Goal: Complete application form

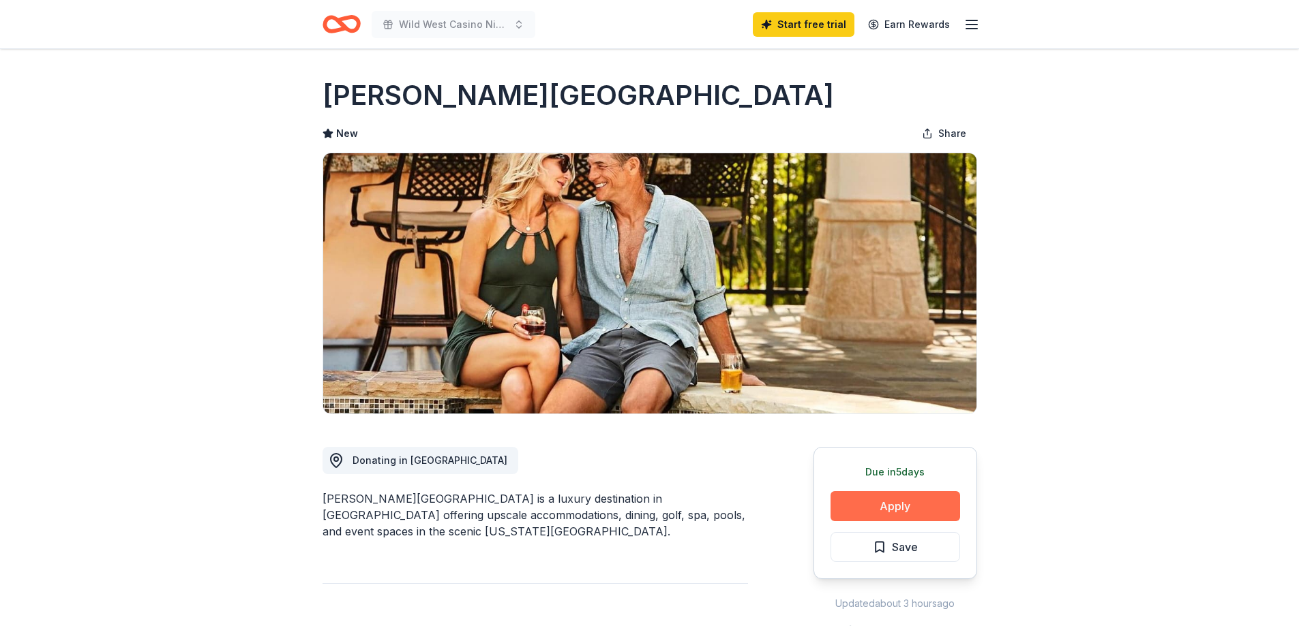
click at [880, 504] on button "Apply" at bounding box center [895, 506] width 130 height 30
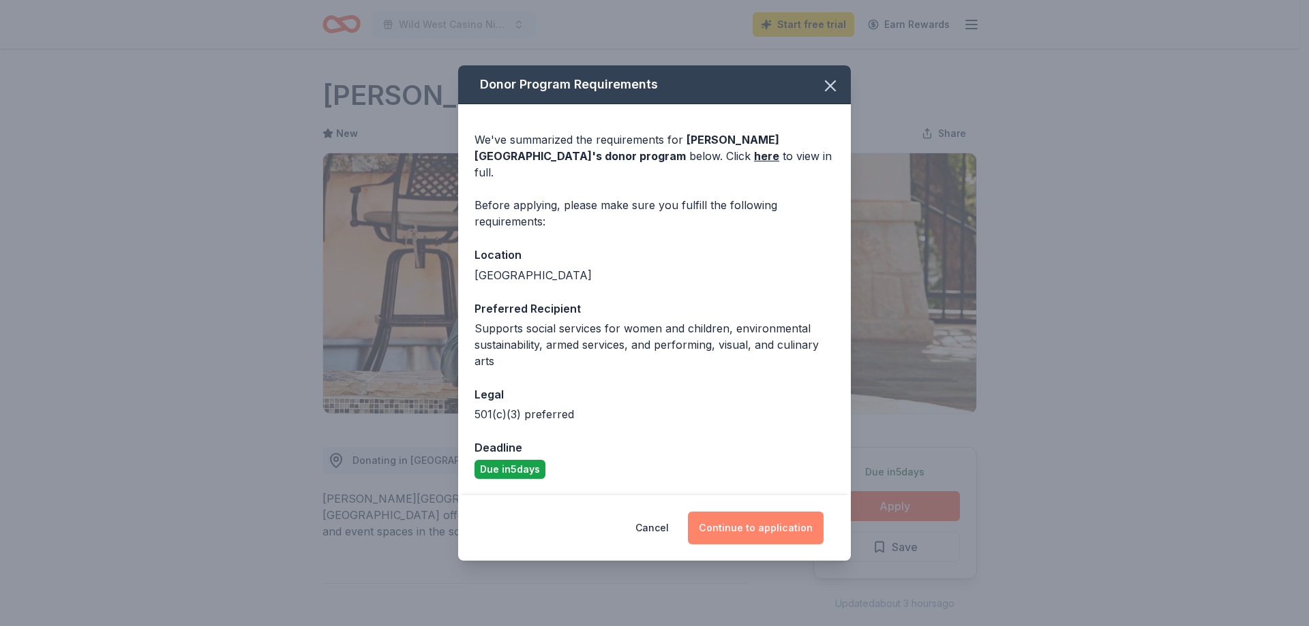
click at [742, 522] on button "Continue to application" at bounding box center [756, 528] width 136 height 33
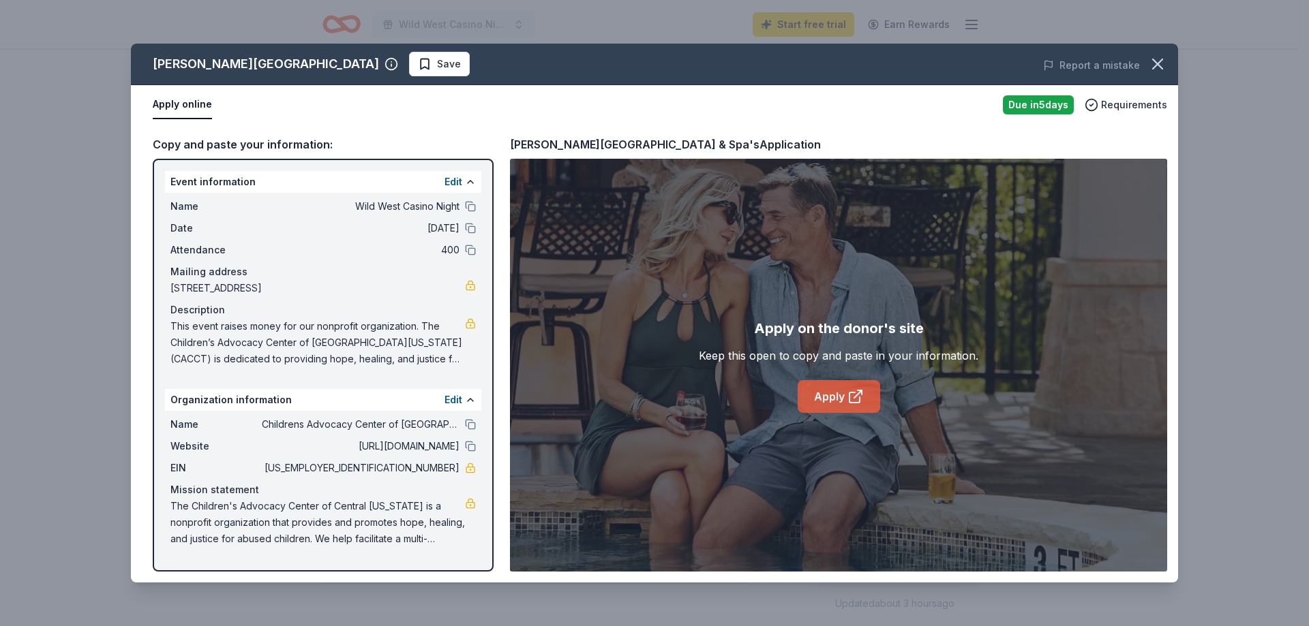
click at [836, 397] on link "Apply" at bounding box center [839, 396] width 82 height 33
click at [1151, 70] on icon "button" at bounding box center [1157, 64] width 19 height 19
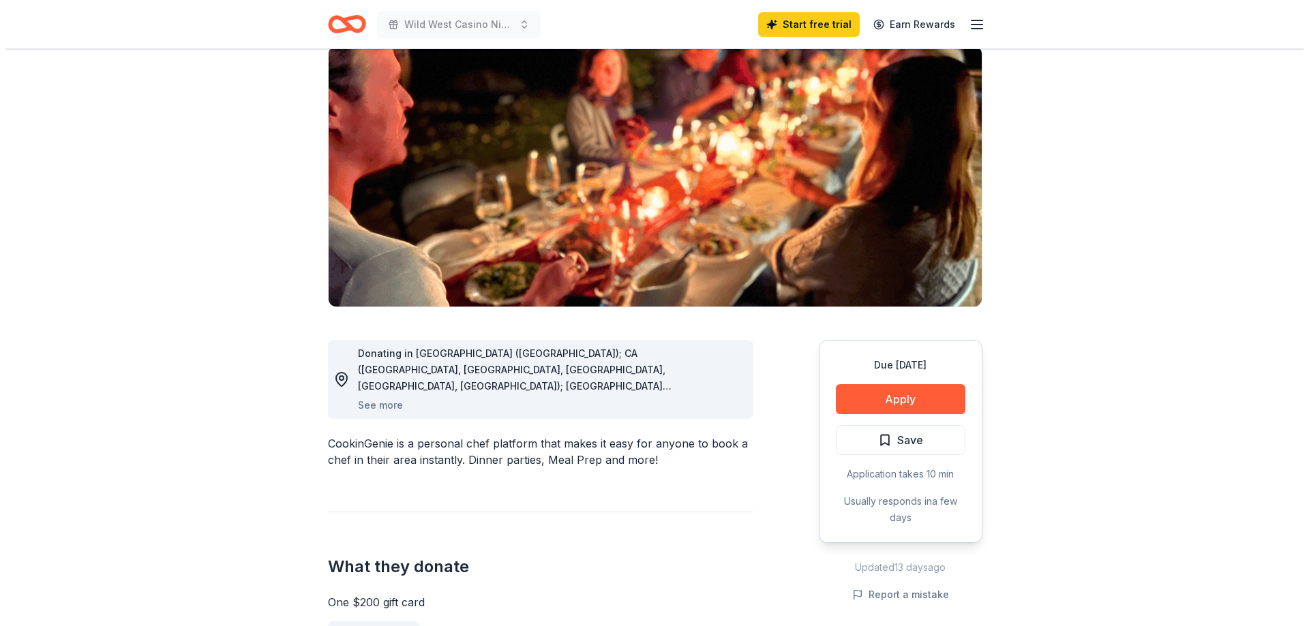
scroll to position [136, 0]
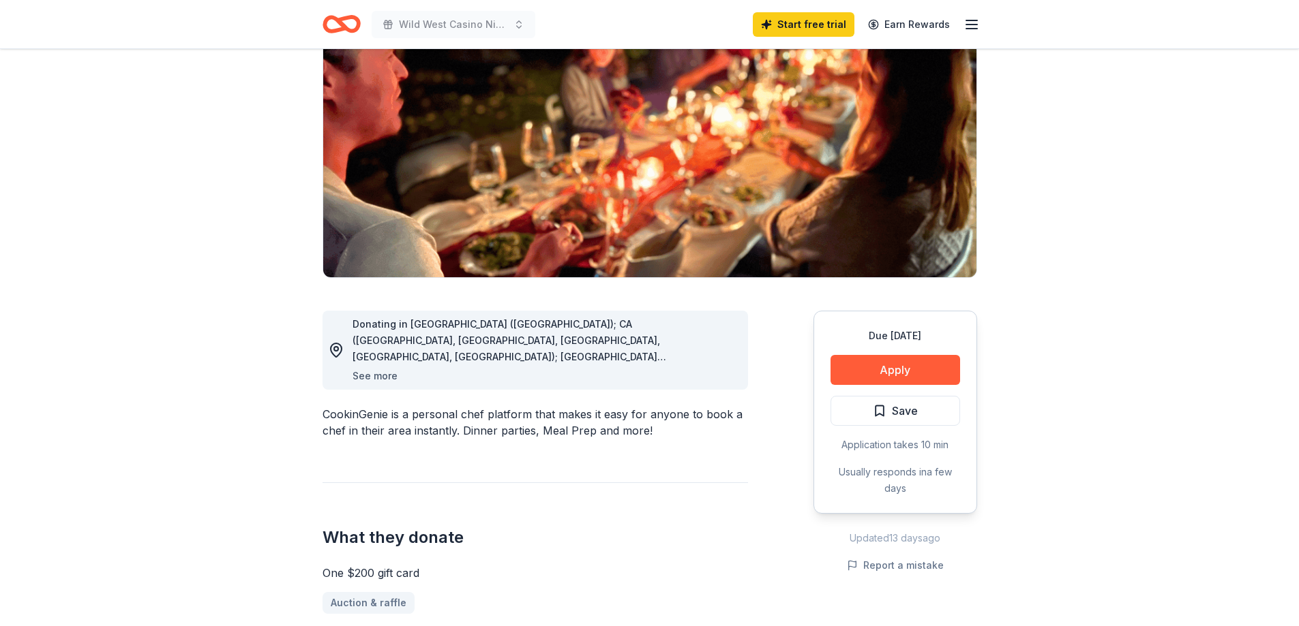
click at [378, 372] on button "See more" at bounding box center [374, 376] width 45 height 16
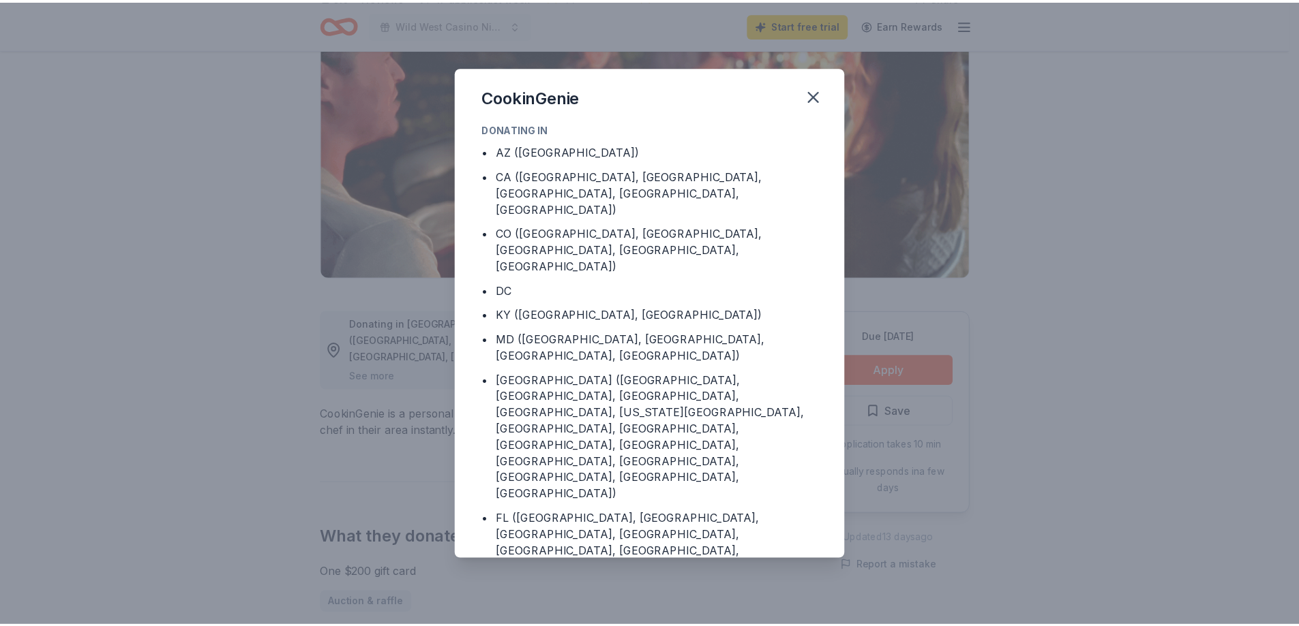
scroll to position [69, 0]
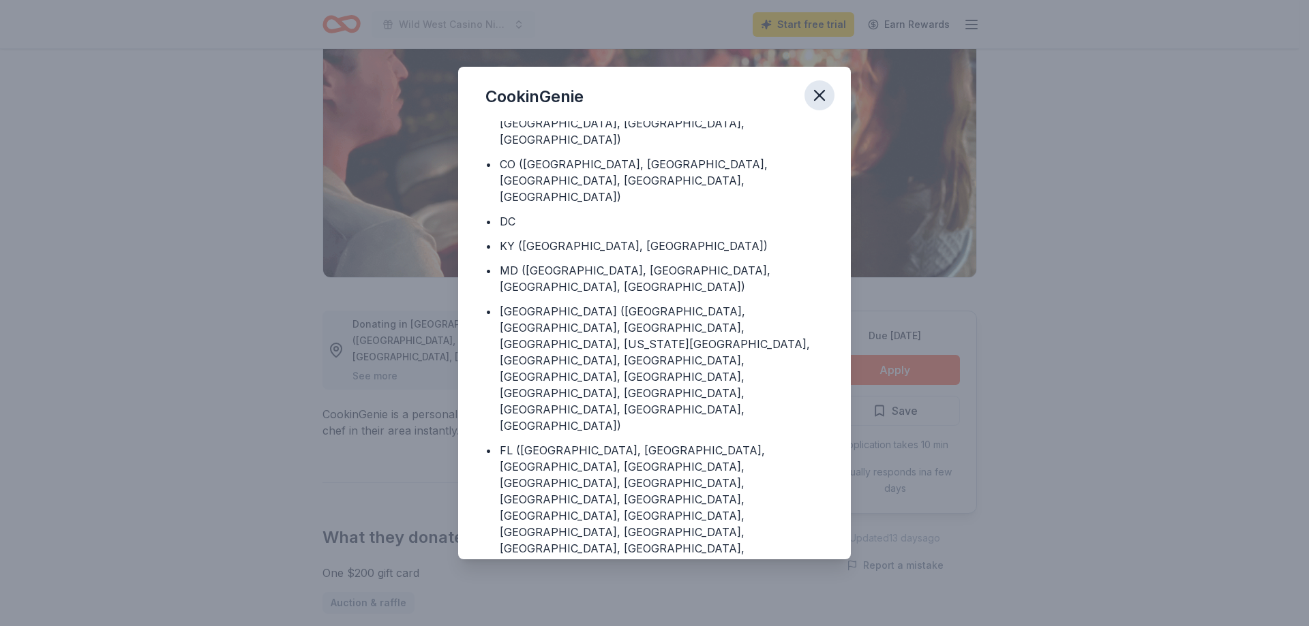
click at [820, 97] on icon "button" at bounding box center [820, 96] width 10 height 10
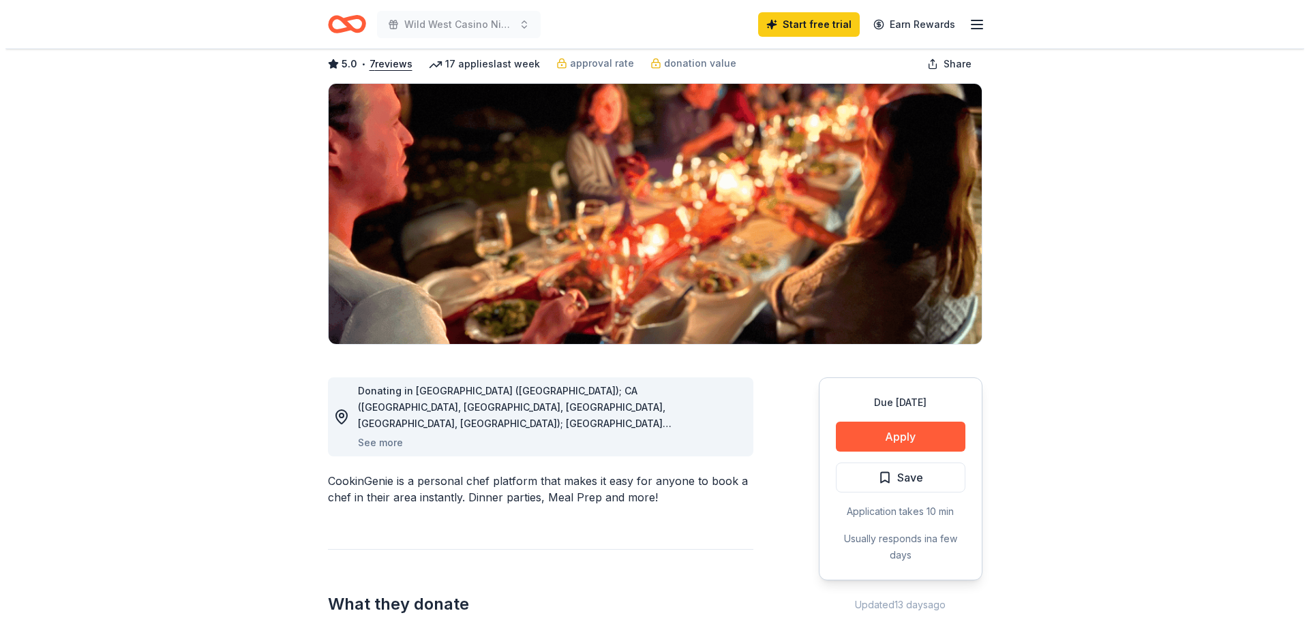
scroll to position [68, 0]
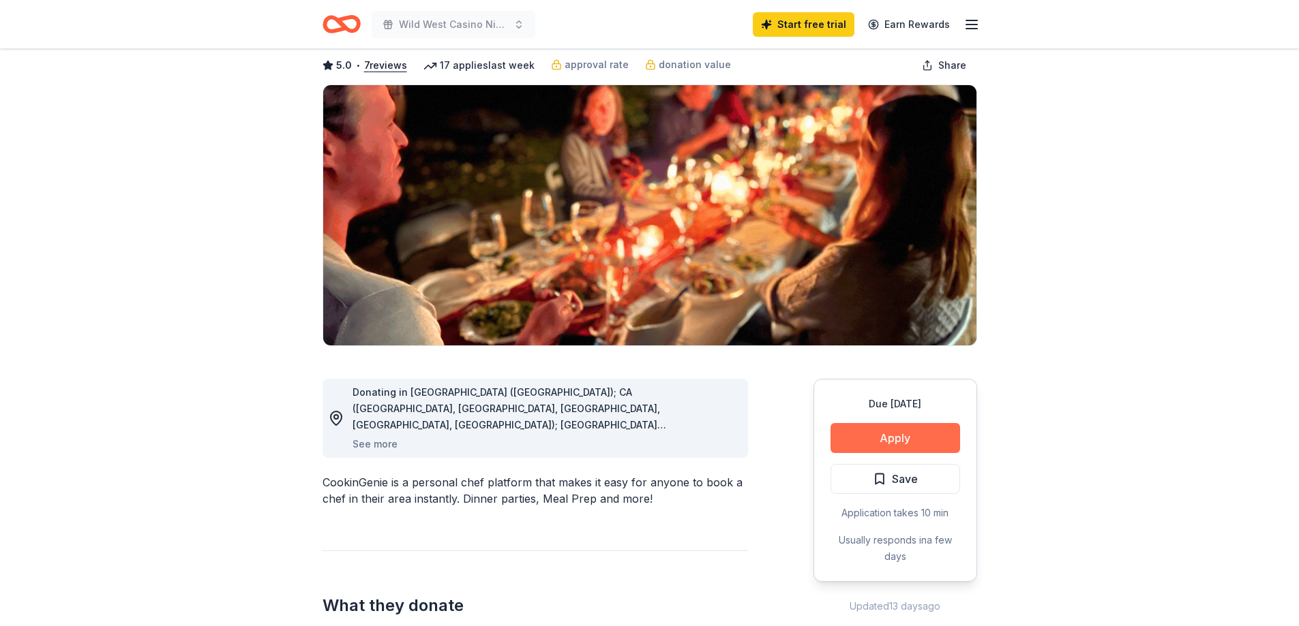
click at [873, 431] on button "Apply" at bounding box center [895, 438] width 130 height 30
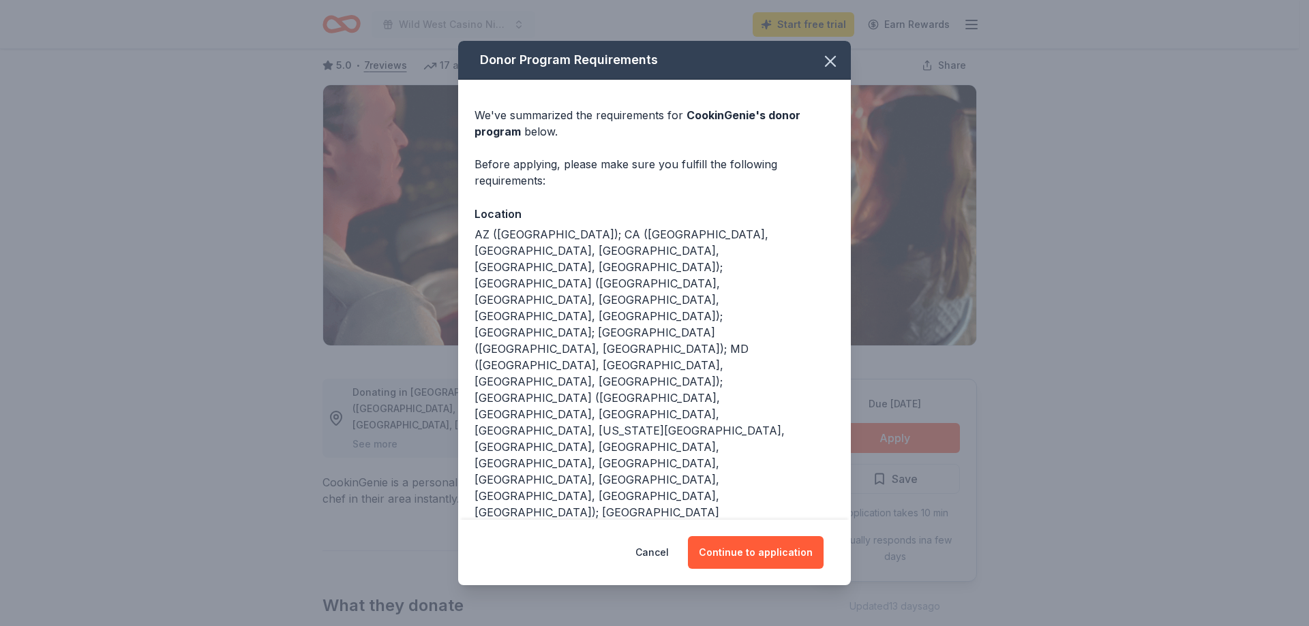
scroll to position [40, 0]
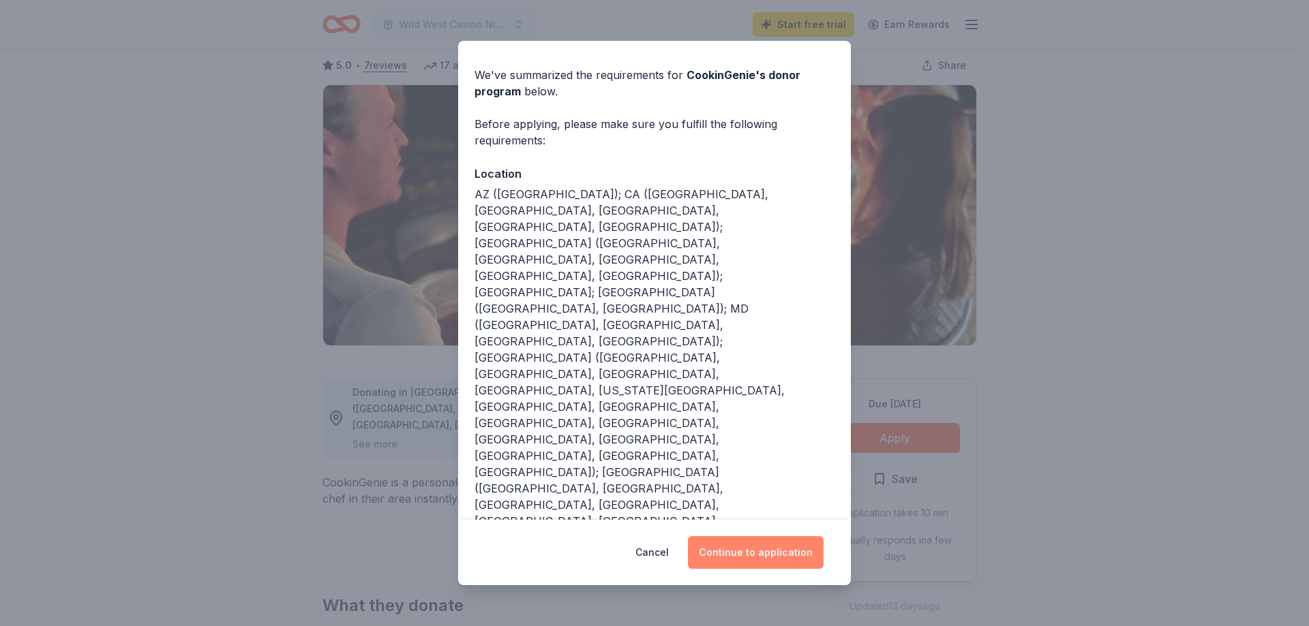
click at [745, 554] on button "Continue to application" at bounding box center [756, 552] width 136 height 33
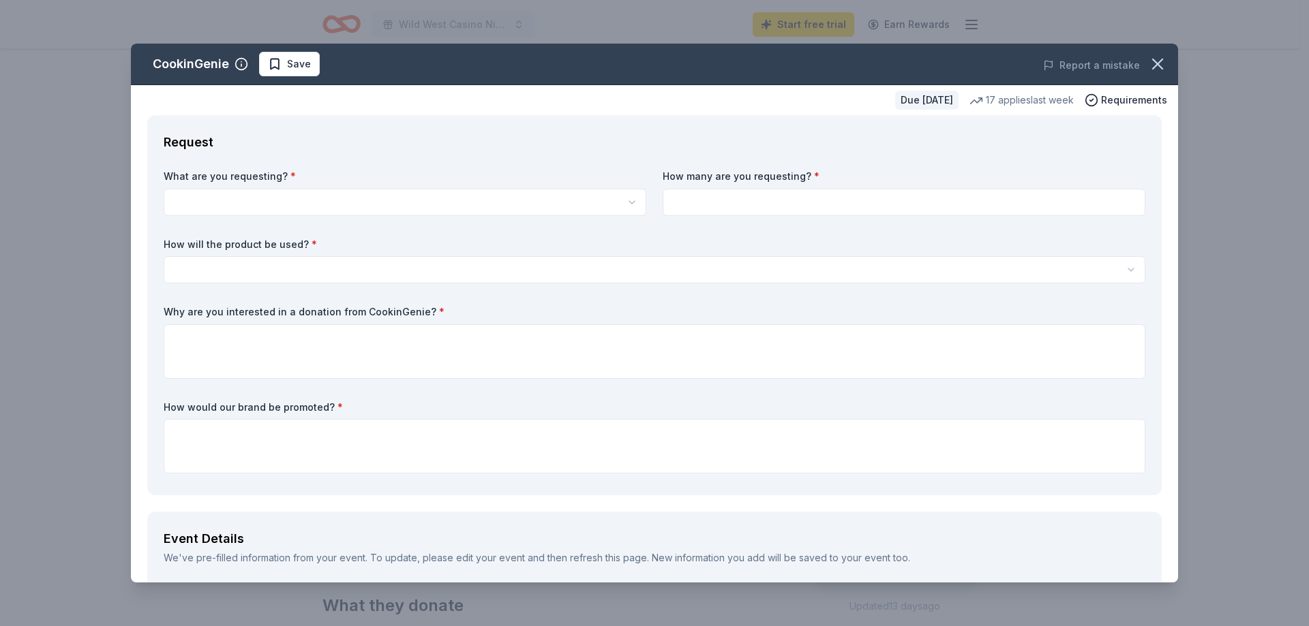
scroll to position [0, 0]
click at [269, 203] on html "Wild West Casino Night Start free trial Earn Rewards Due in 28 days Share Cooki…" at bounding box center [654, 313] width 1309 height 626
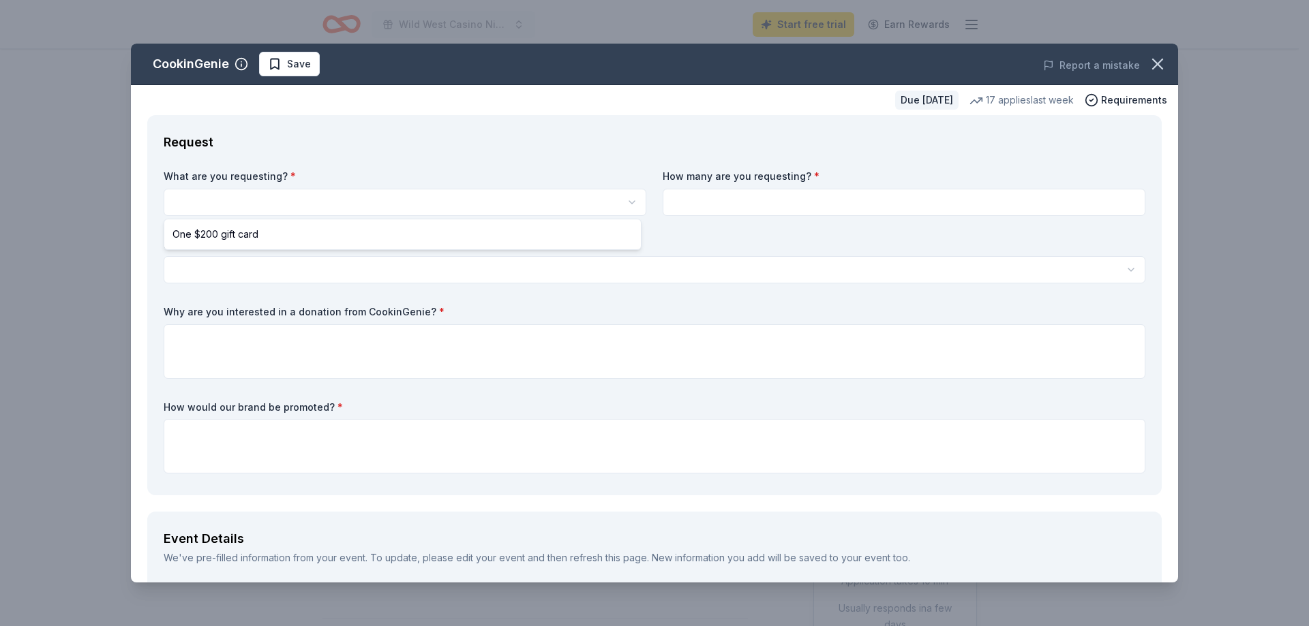
click at [292, 199] on html "Wild West Casino Night Start free trial Earn Rewards Due in 28 days Share Cooki…" at bounding box center [654, 313] width 1309 height 626
select select "One $200 gift card"
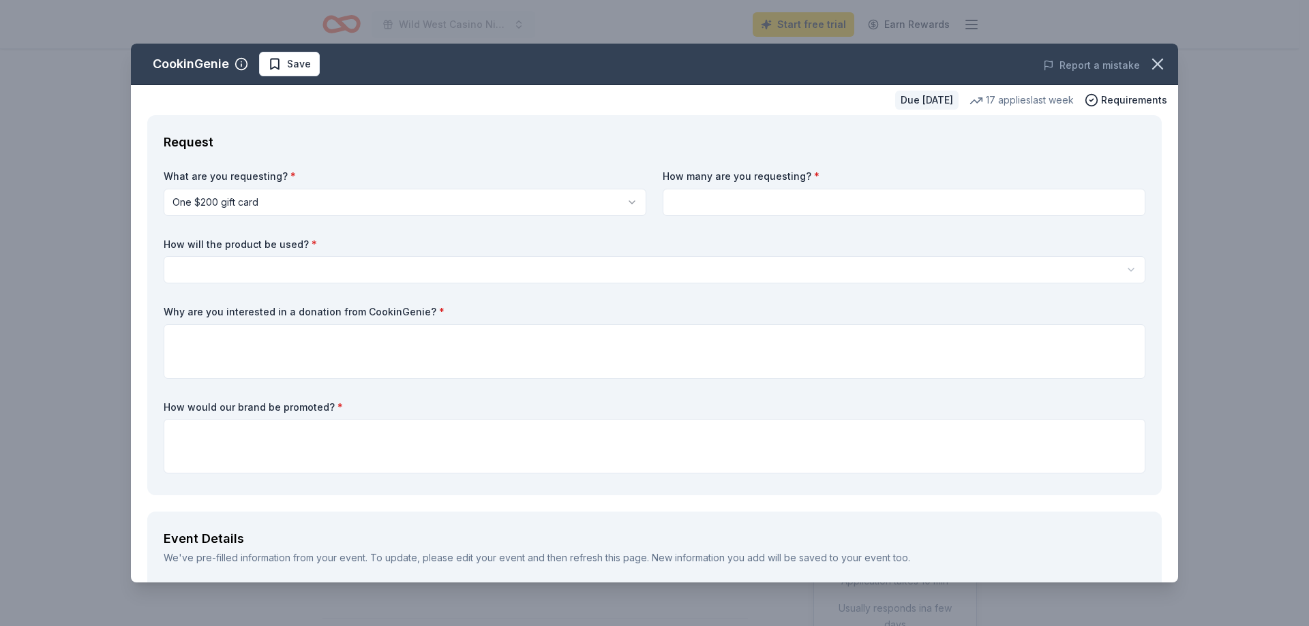
click at [716, 204] on input at bounding box center [904, 202] width 483 height 27
type input "3"
click at [425, 269] on html "Wild West Casino Night Start free trial Earn Rewards Due in 28 days Share Cooki…" at bounding box center [654, 313] width 1309 height 626
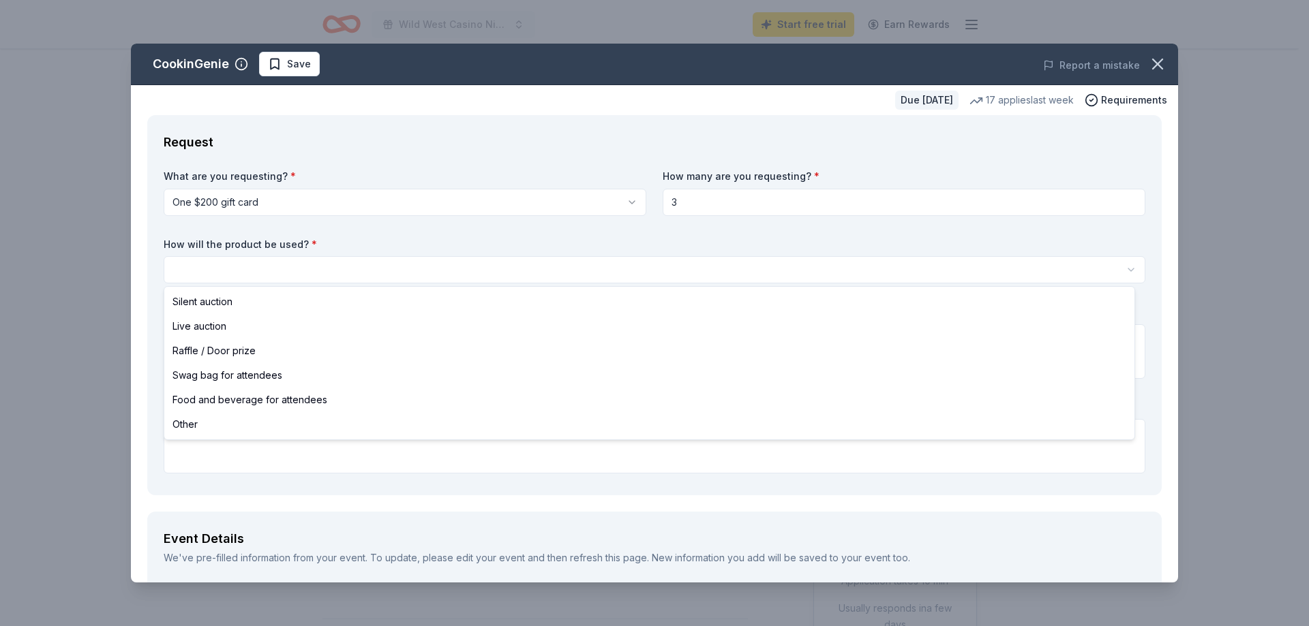
select select "silentAuction"
click at [388, 273] on html "Wild West Casino Night Start free trial Earn Rewards Due in 28 days Share Cooki…" at bounding box center [654, 313] width 1309 height 626
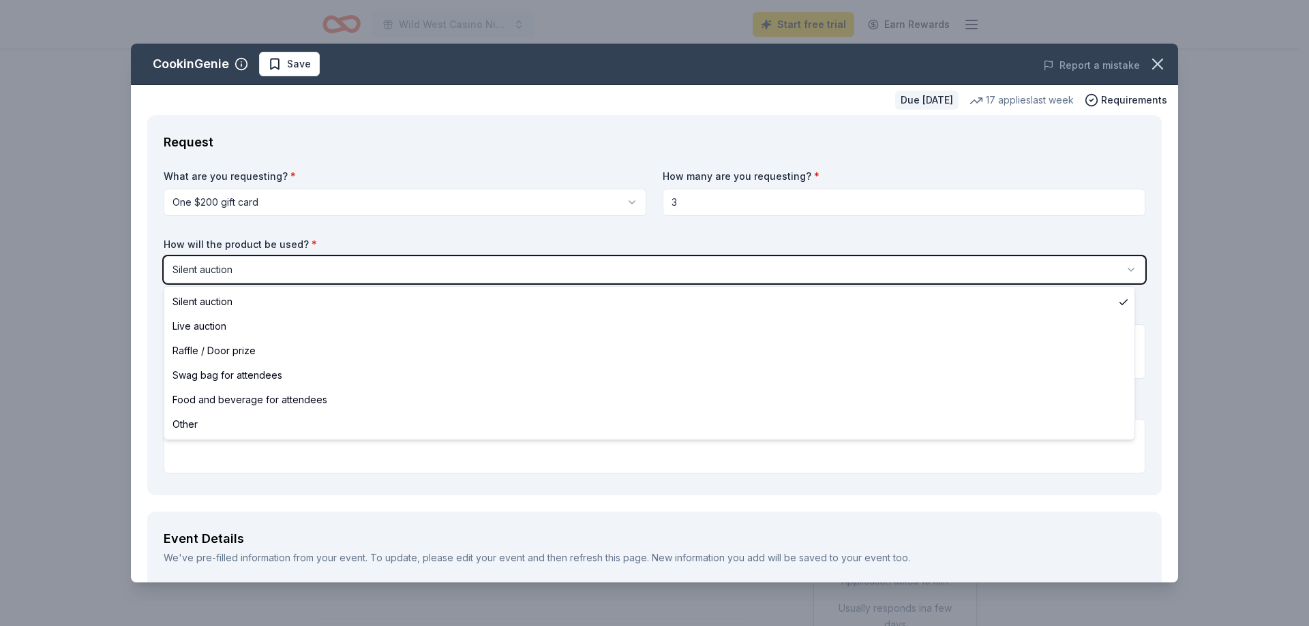
click at [275, 464] on html "Wild West Casino Night Start free trial Earn Rewards Due in 28 days Share Cooki…" at bounding box center [654, 313] width 1309 height 626
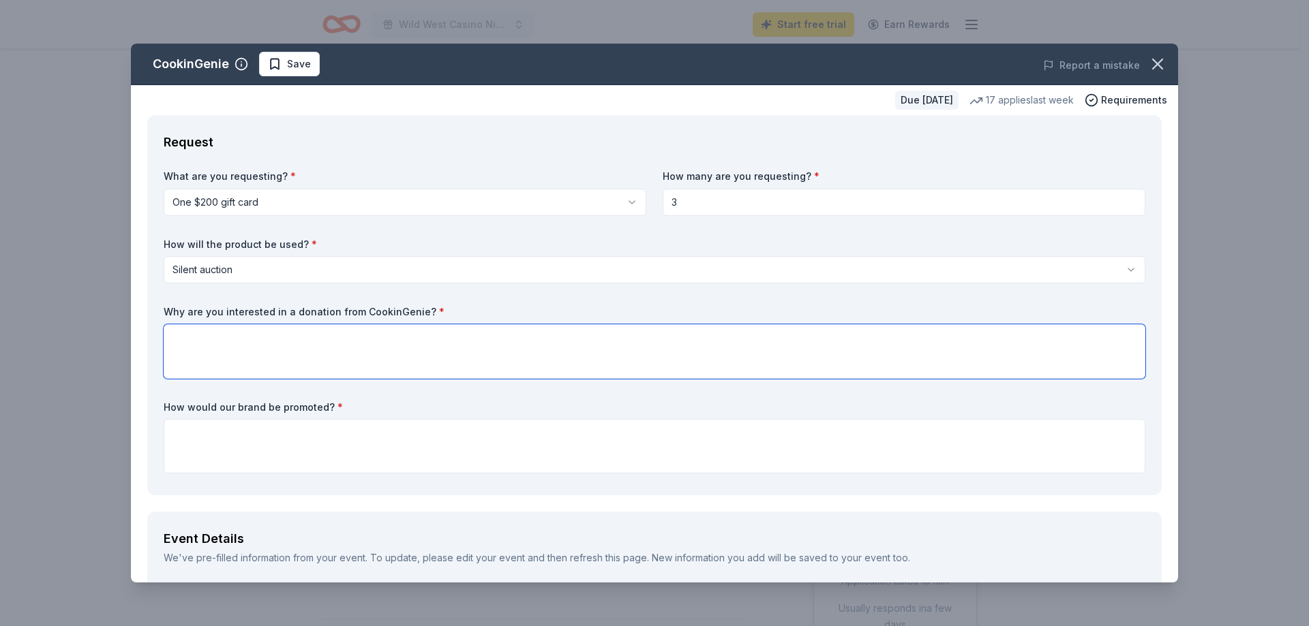
drag, startPoint x: 223, startPoint y: 346, endPoint x: 248, endPoint y: 349, distance: 25.5
click at [224, 346] on textarea at bounding box center [655, 351] width 982 height 55
click at [260, 342] on textarea at bounding box center [655, 351] width 982 height 55
paste textarea "We are seeking a Cooking Genie gift certificate for our Wild West Casino Night …"
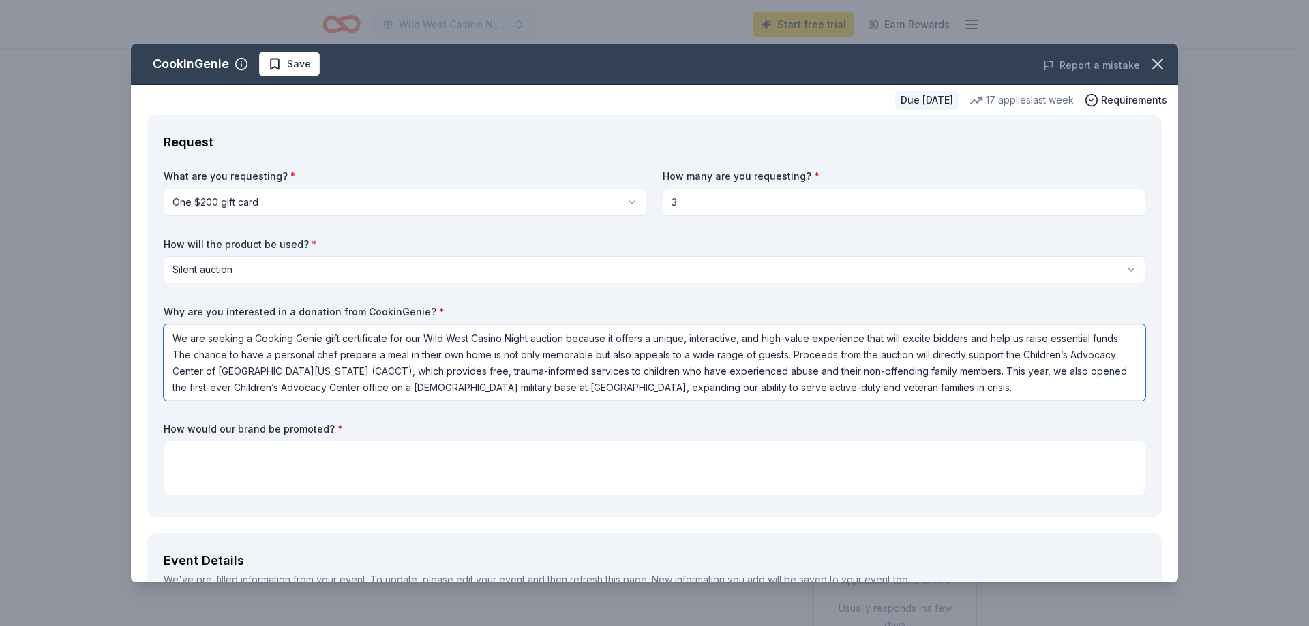
scroll to position [1, 0]
type textarea "We are seeking a Cooking Genie gift certificate for our Wild West Casino Night …"
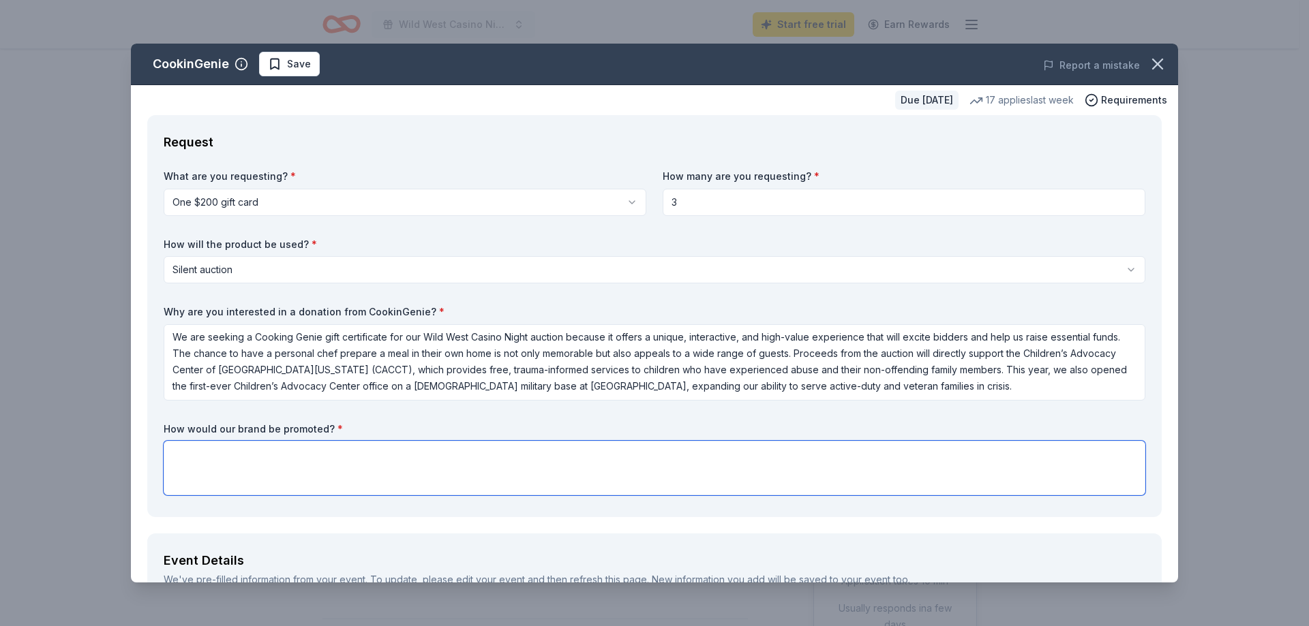
click at [288, 468] on textarea at bounding box center [655, 468] width 982 height 55
click at [294, 455] on textarea at bounding box center [655, 468] width 982 height 55
paste textarea "We would proudly promote Cooking Genie as a valued supporter of our mission in …"
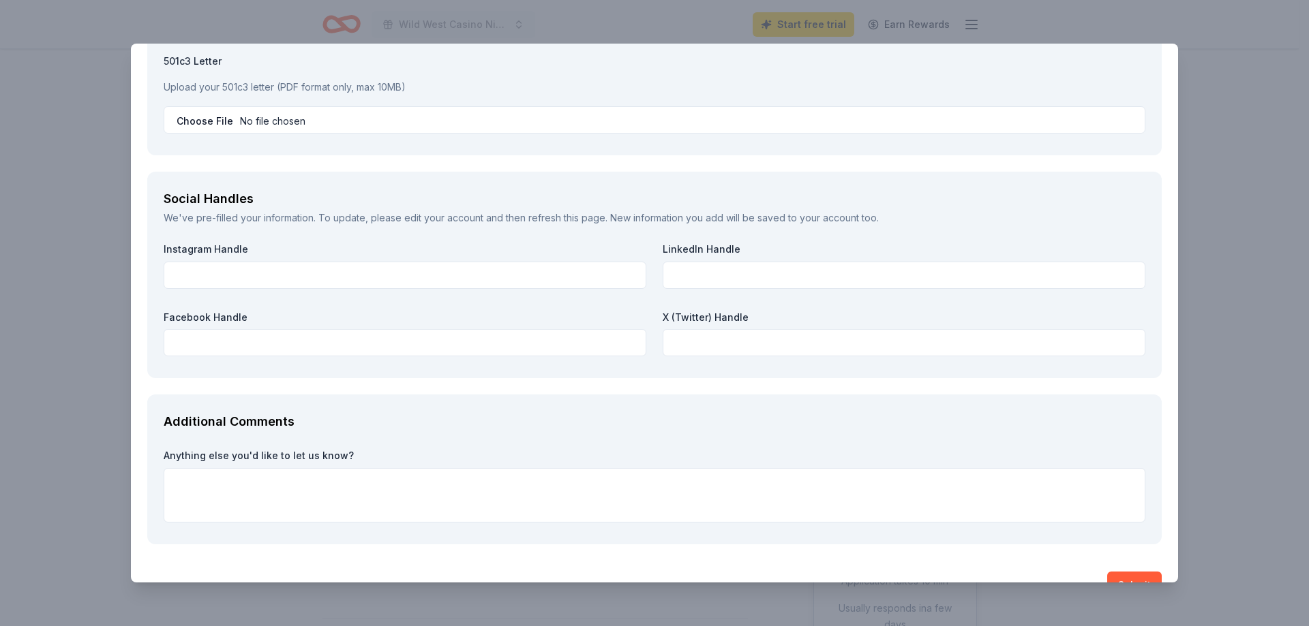
scroll to position [1643, 0]
type textarea "We would proudly promote Cooking Genie as a valued supporter of our mission in …"
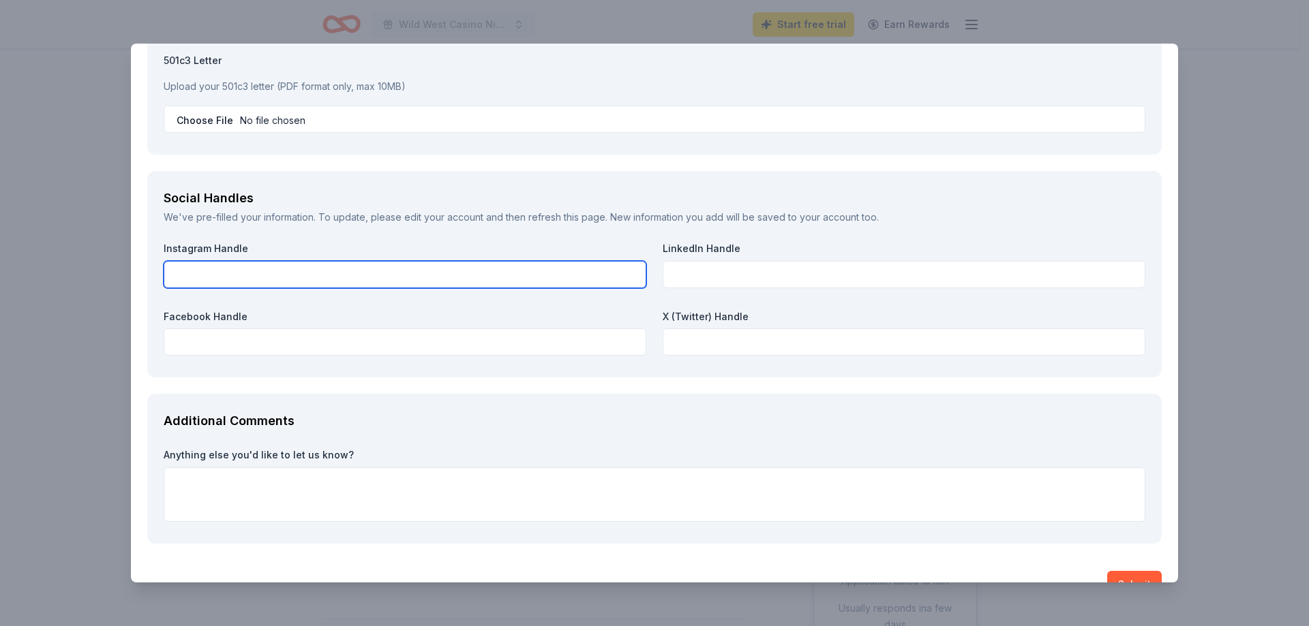
click at [231, 279] on input "text" at bounding box center [405, 274] width 483 height 27
